Goal: Ask a question

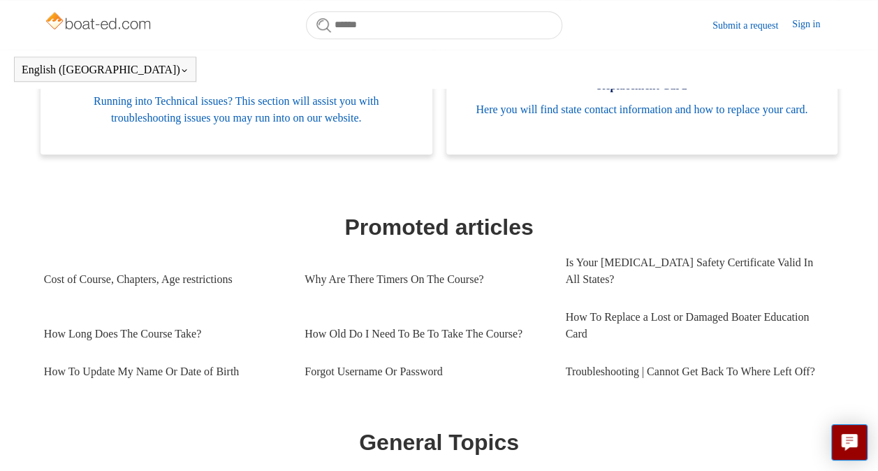
scroll to position [520, 0]
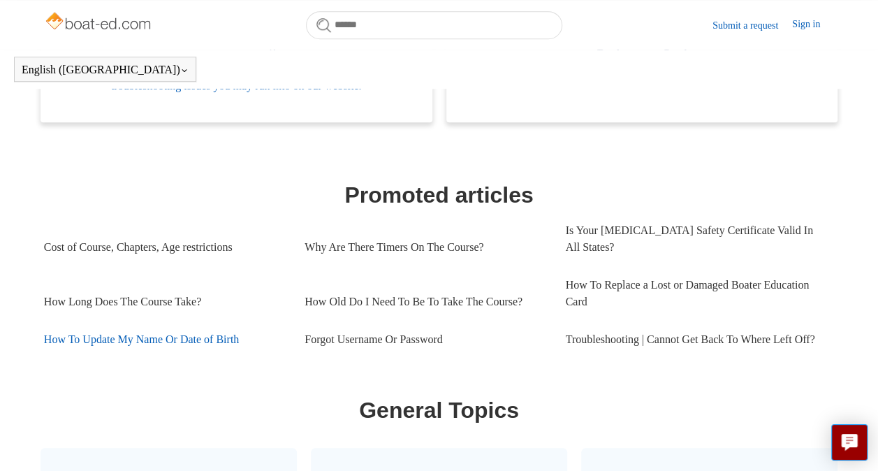
click at [153, 341] on link "How To Update My Name Or Date of Birth" at bounding box center [164, 340] width 240 height 38
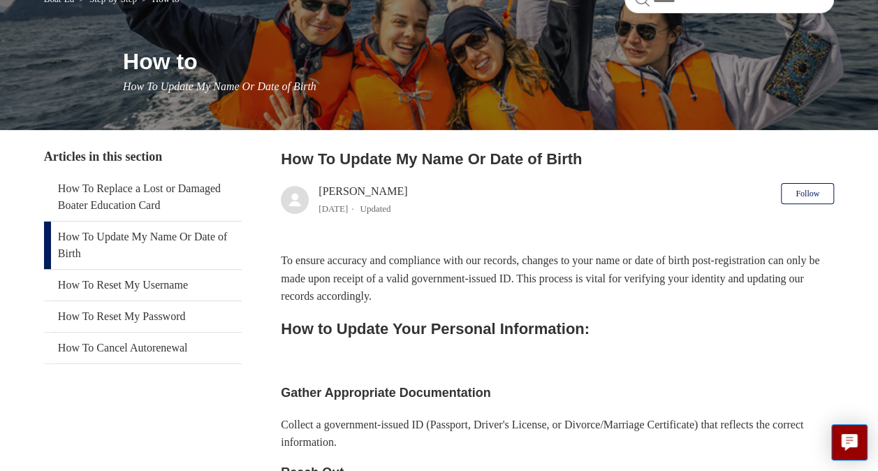
scroll to position [140, 0]
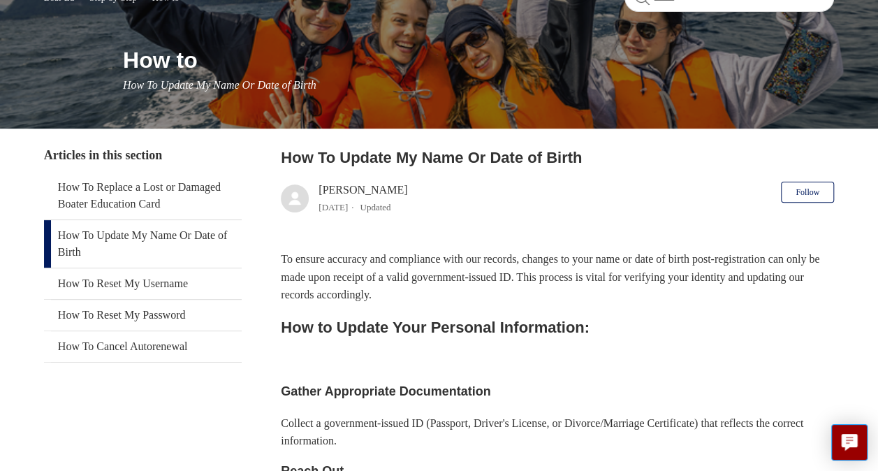
click at [122, 235] on link "How To Update My Name Or Date of Birth" at bounding box center [143, 244] width 198 height 48
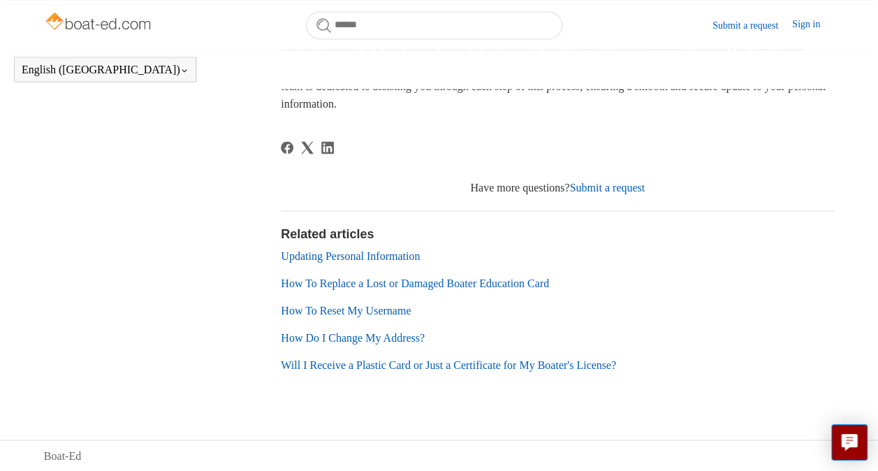
scroll to position [1086, 0]
click at [353, 254] on link "Updating Personal Information" at bounding box center [350, 255] width 139 height 12
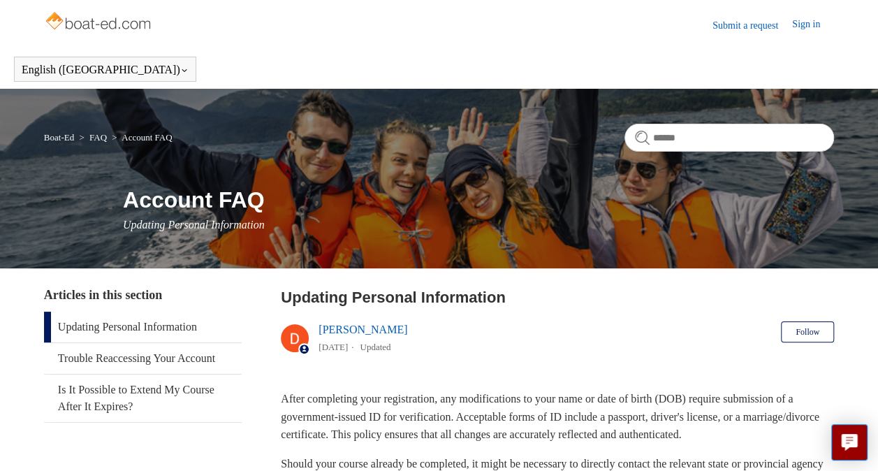
click at [172, 326] on link "Updating Personal Information" at bounding box center [143, 327] width 198 height 31
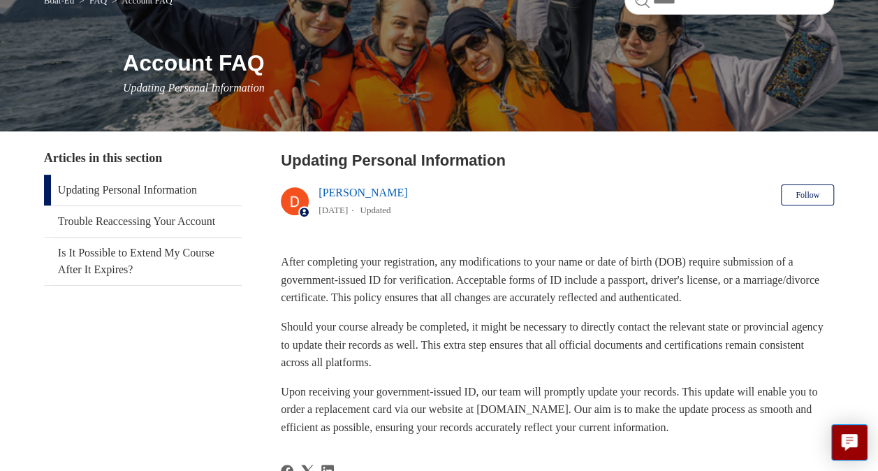
scroll to position [210, 0]
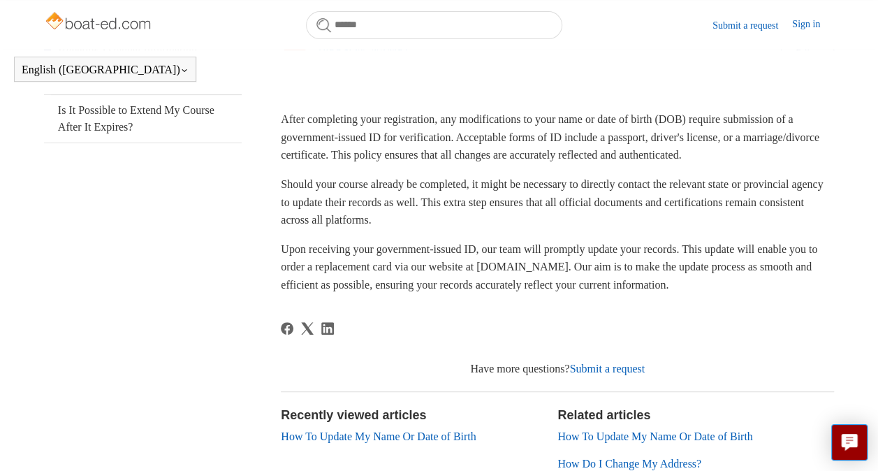
drag, startPoint x: 853, startPoint y: 285, endPoint x: 829, endPoint y: 358, distance: 76.7
click at [829, 358] on main "Boat-Ed FAQ Account FAQ Account FAQ Updating Personal Information Articles in t…" at bounding box center [439, 193] width 878 height 769
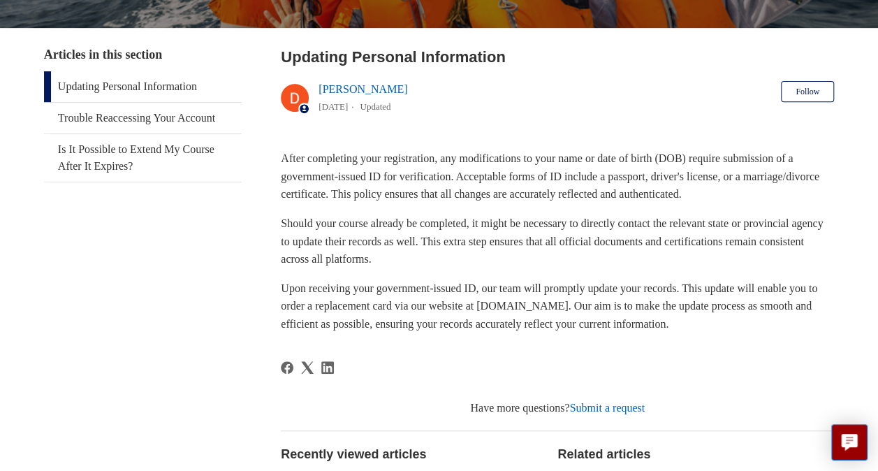
click at [212, 280] on aside "Articles in this section Updating Personal Information Trouble Reaccessing Your…" at bounding box center [143, 324] width 198 height 558
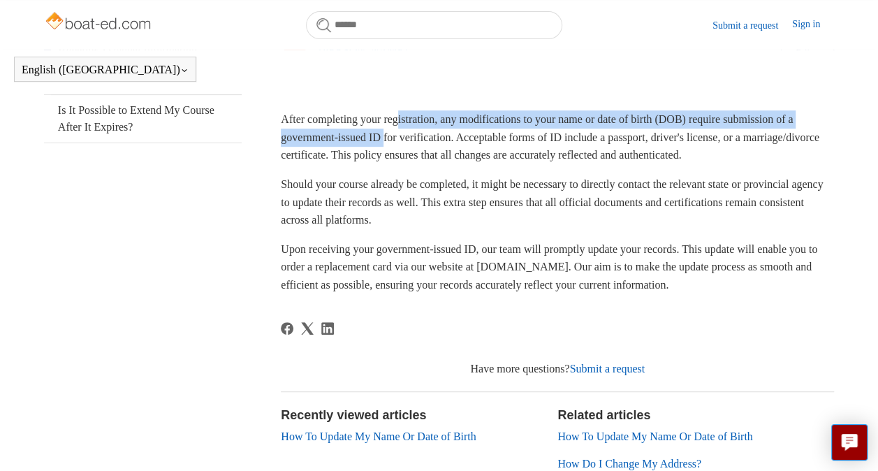
drag, startPoint x: 406, startPoint y: 89, endPoint x: 401, endPoint y: 141, distance: 52.6
click at [401, 141] on article "Updating Personal Information Deborah Fagan 1 year ago Updated Follow Not yet f…" at bounding box center [557, 292] width 553 height 572
click at [604, 368] on link "Submit a request" at bounding box center [607, 369] width 75 height 12
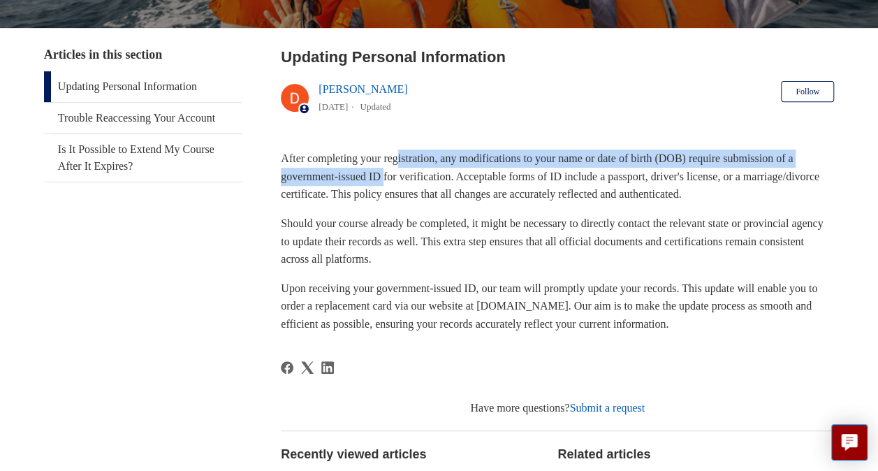
scroll to position [280, 0]
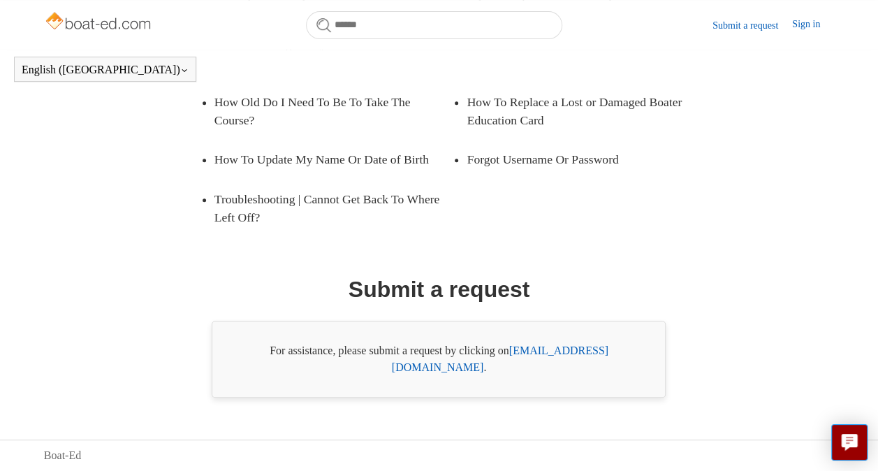
scroll to position [280, 0]
click at [545, 370] on link "[EMAIL_ADDRESS][DOMAIN_NAME]" at bounding box center [500, 359] width 217 height 29
click at [540, 366] on link "[EMAIL_ADDRESS][DOMAIN_NAME]" at bounding box center [500, 359] width 217 height 29
